Goal: Task Accomplishment & Management: Manage account settings

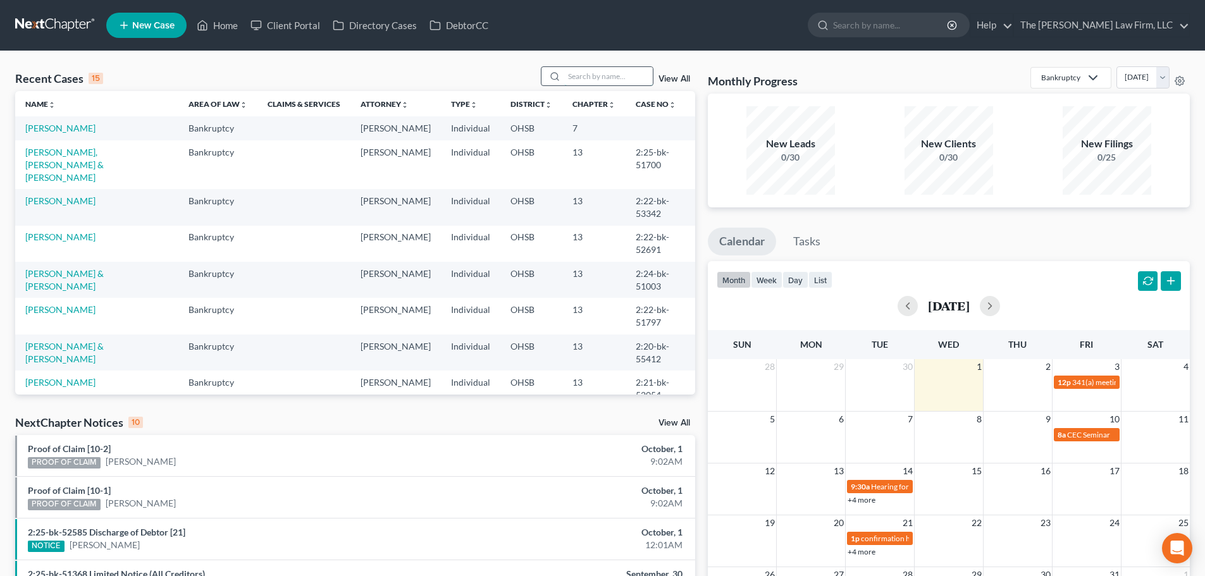
click at [612, 74] on input "search" at bounding box center [608, 76] width 89 height 18
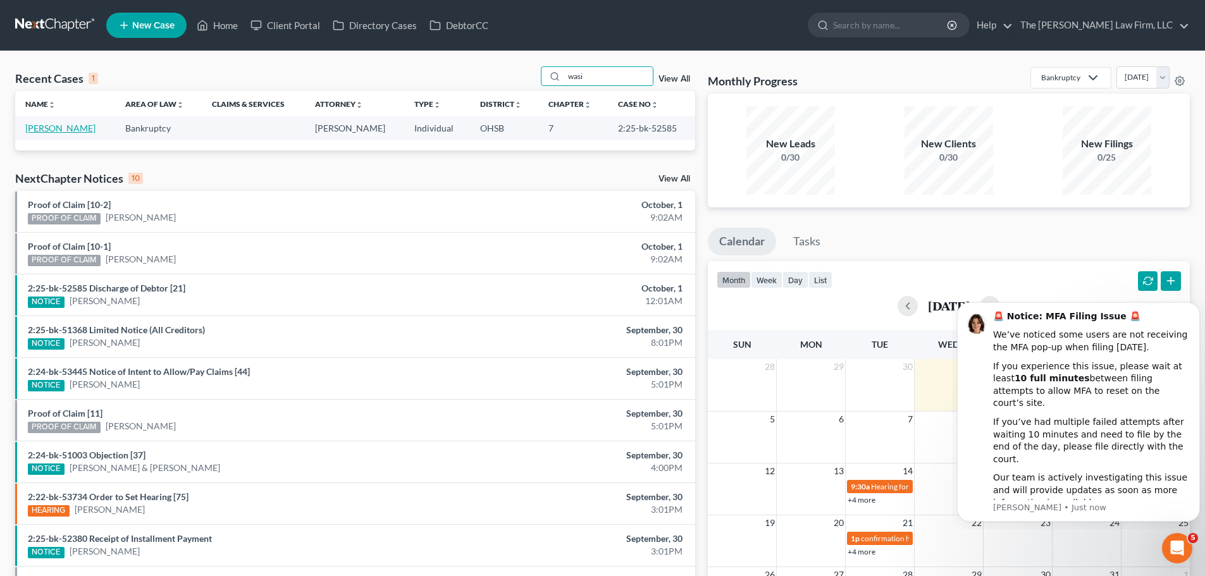
type input "wasi"
click at [74, 125] on link "[PERSON_NAME]" at bounding box center [60, 128] width 70 height 11
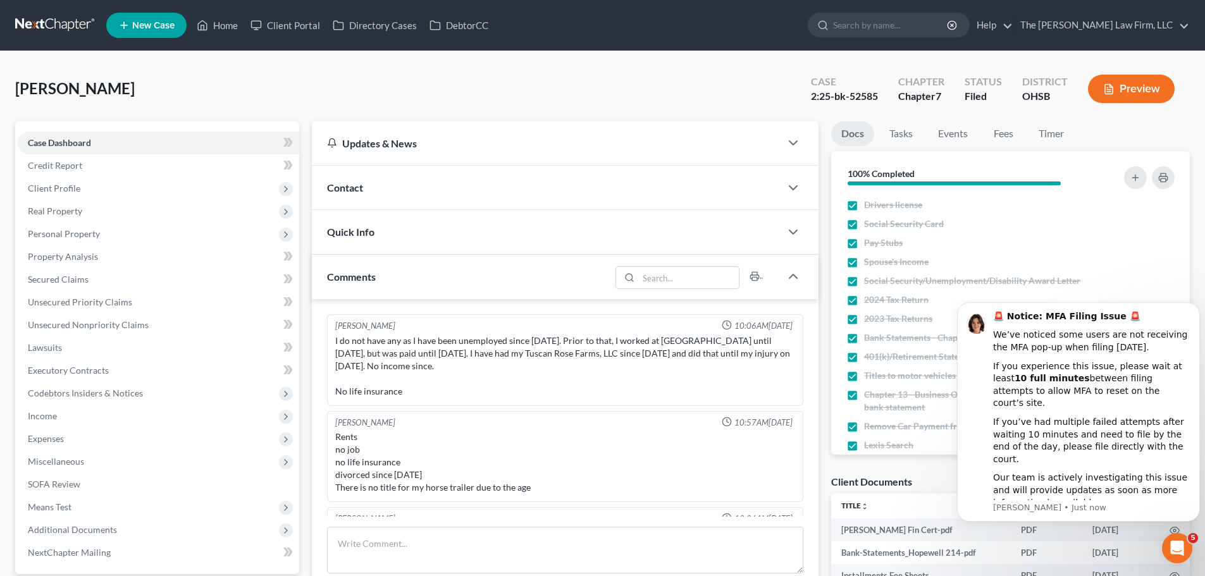
scroll to position [76, 0]
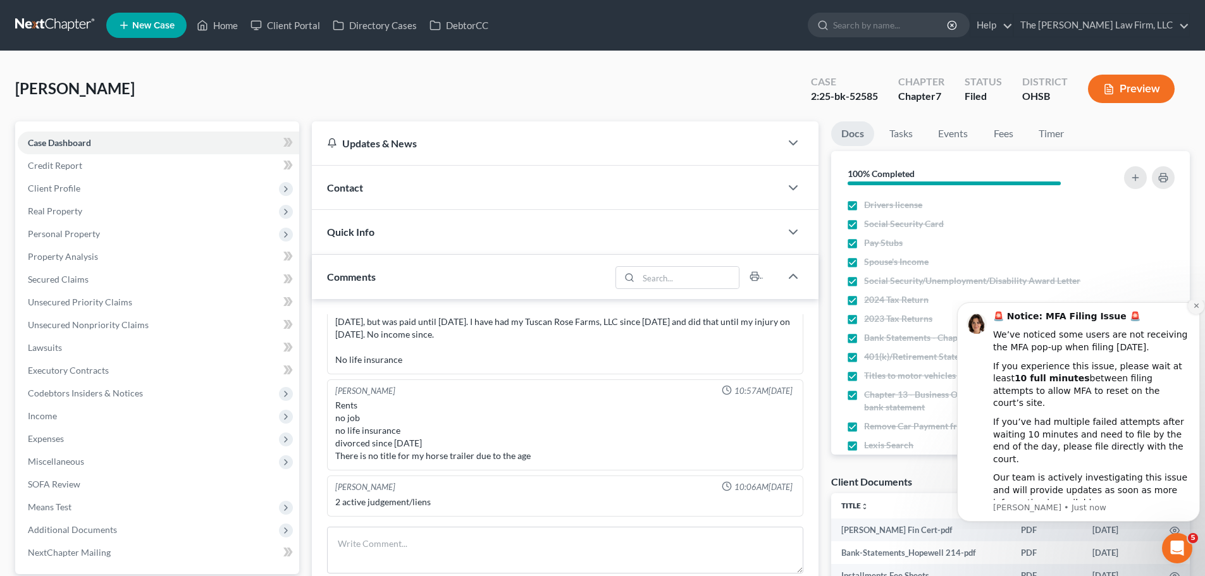
click at [1195, 309] on icon "Dismiss notification" at bounding box center [1196, 305] width 7 height 7
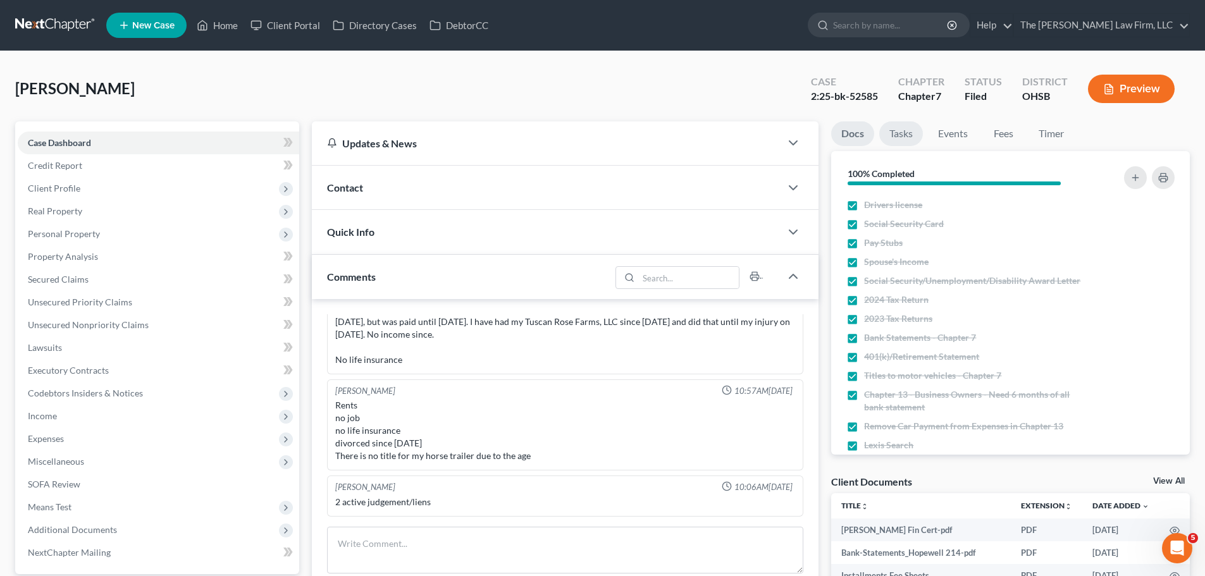
click at [903, 127] on link "Tasks" at bounding box center [901, 133] width 44 height 25
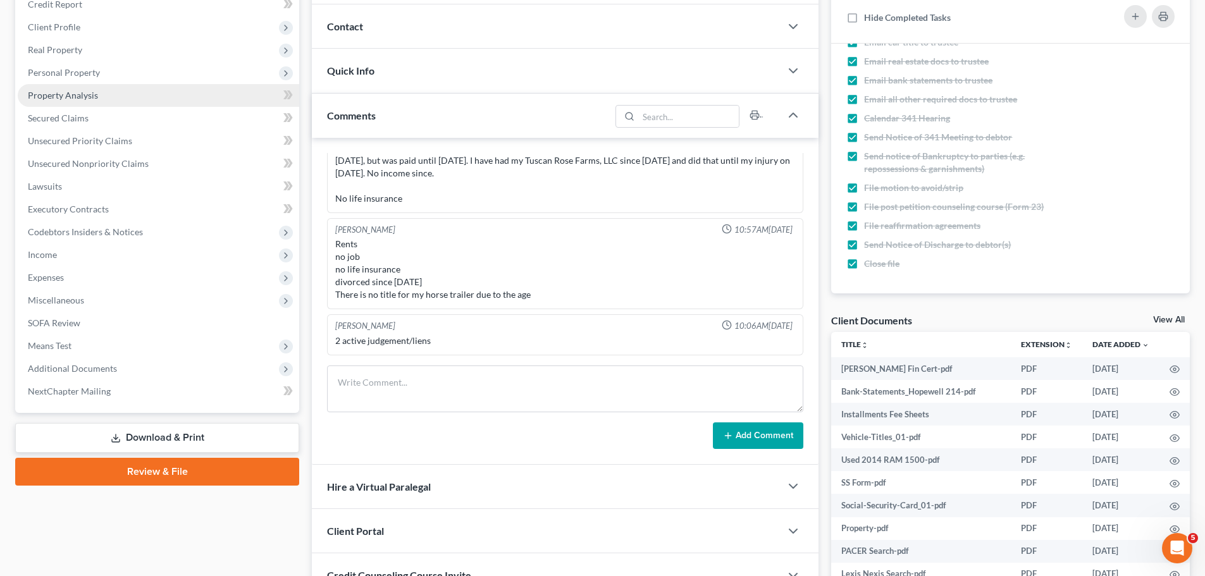
scroll to position [0, 0]
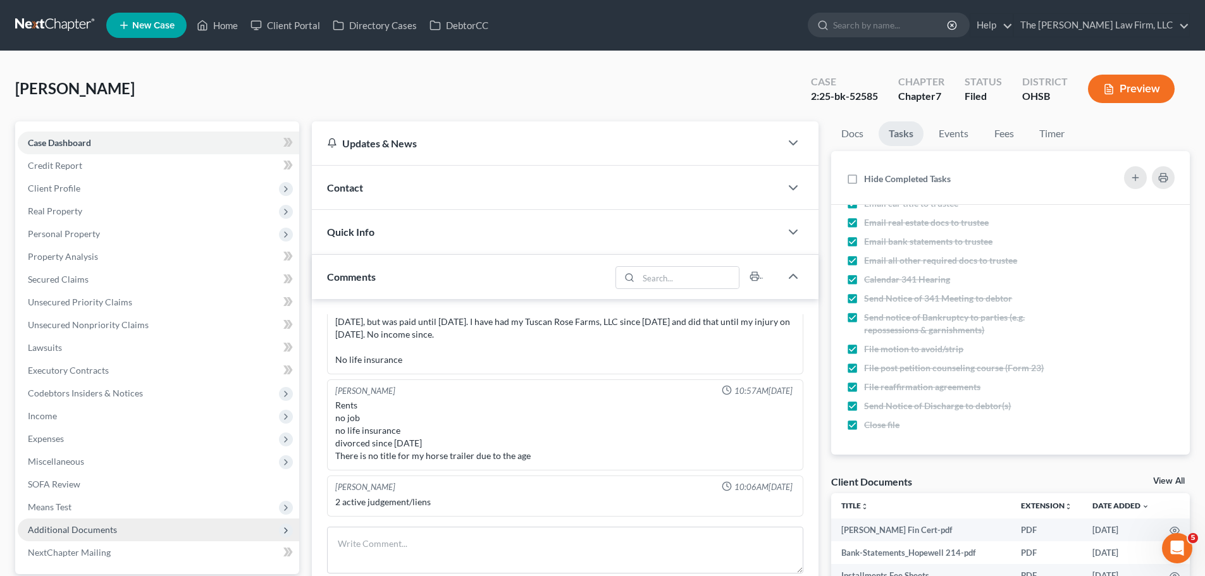
click at [53, 528] on span "Additional Documents" at bounding box center [72, 530] width 89 height 11
click at [451, 217] on div "Quick Info" at bounding box center [546, 232] width 469 height 44
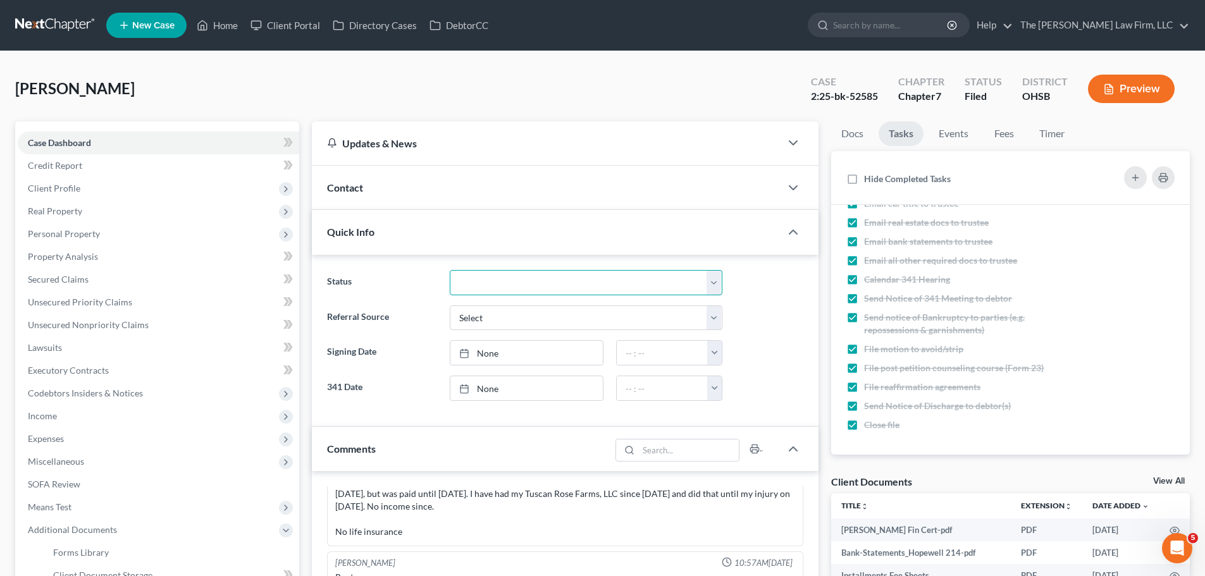
click at [506, 281] on select "341 Complete / Confirmation Pending 341 Pending Confirmed Discharged Dismissed …" at bounding box center [586, 282] width 273 height 25
select select "3"
click at [450, 270] on select "341 Complete / Confirmation Pending 341 Pending Confirmed Discharged Dismissed …" at bounding box center [586, 282] width 273 height 25
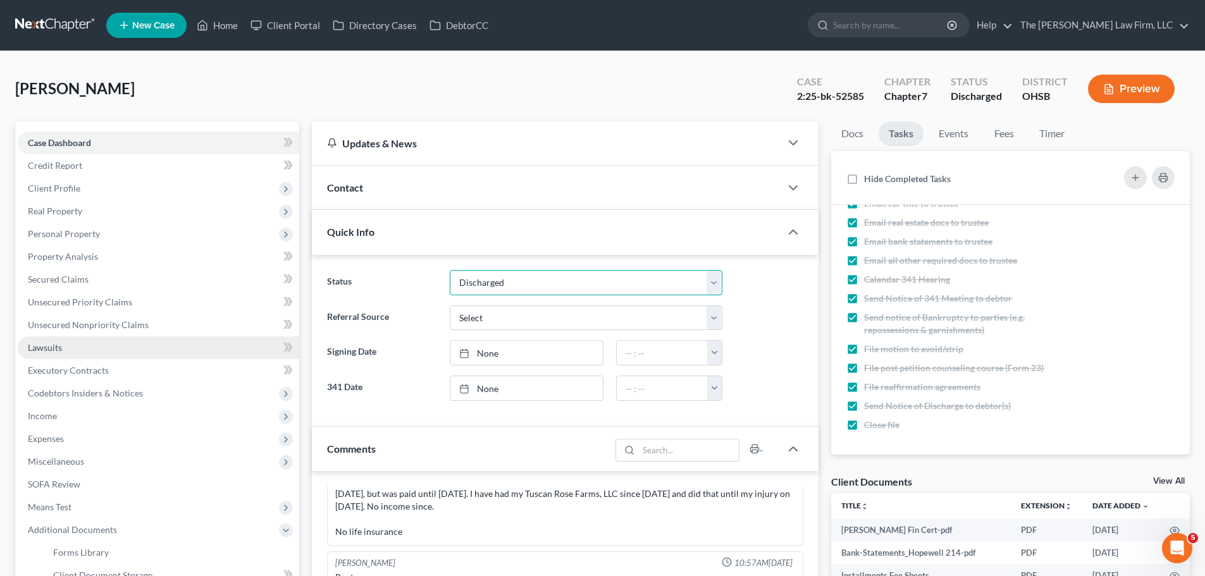
scroll to position [316, 0]
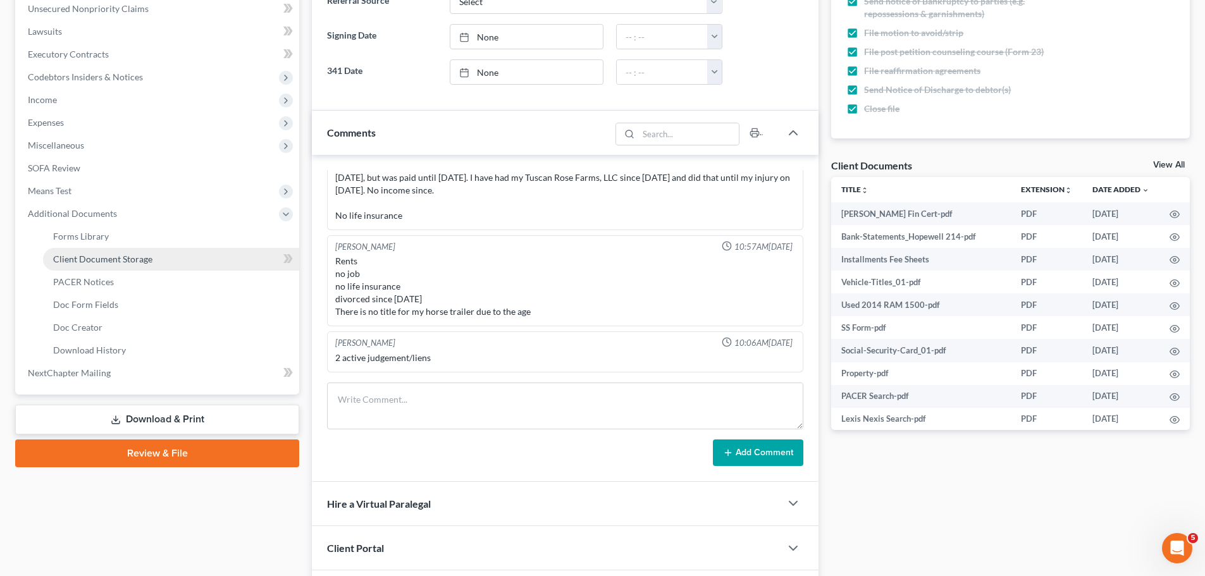
click at [124, 263] on span "Client Document Storage" at bounding box center [102, 259] width 99 height 11
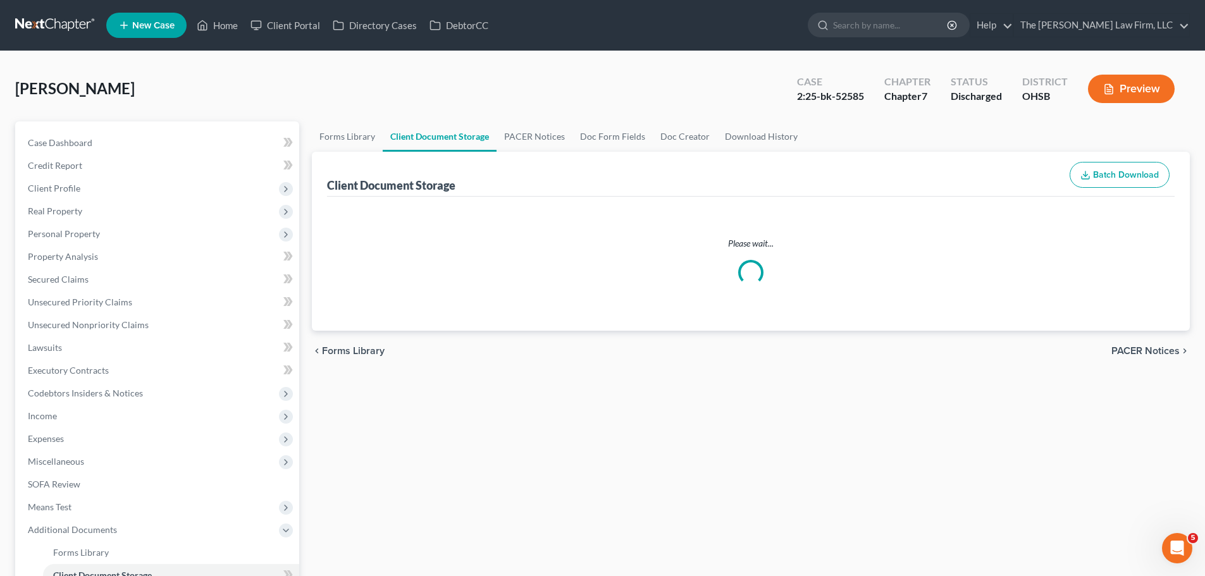
select select "7"
select select "52"
select select "61"
select select "37"
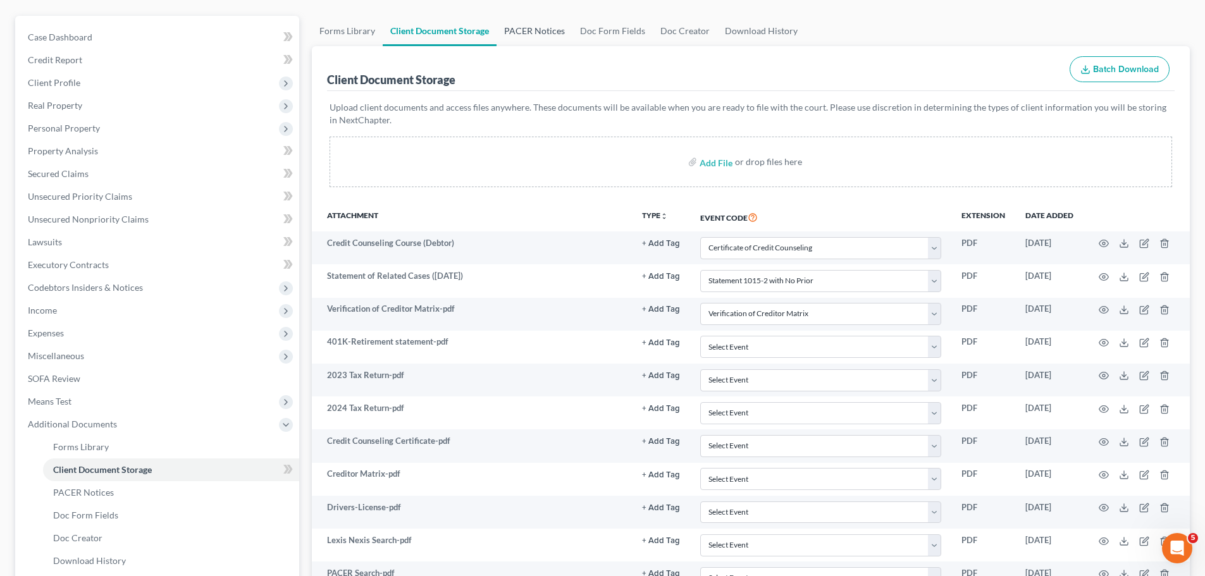
click at [541, 33] on link "PACER Notices" at bounding box center [535, 31] width 76 height 30
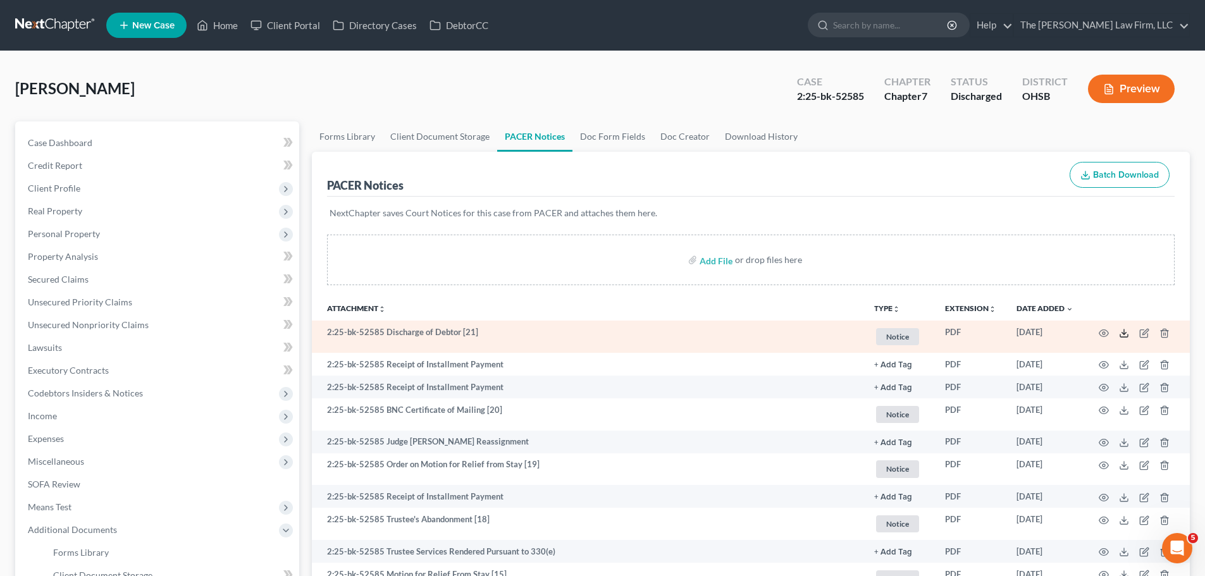
click at [1124, 332] on icon at bounding box center [1124, 333] width 10 height 10
